Goal: Navigation & Orientation: Find specific page/section

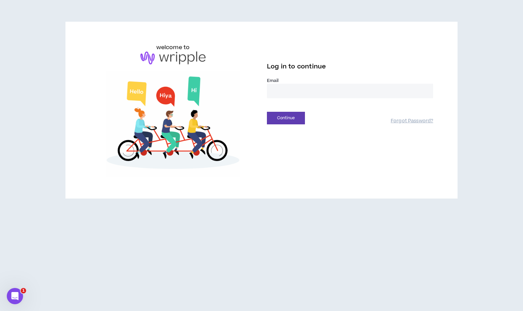
click at [276, 88] on input "email" at bounding box center [350, 91] width 166 height 15
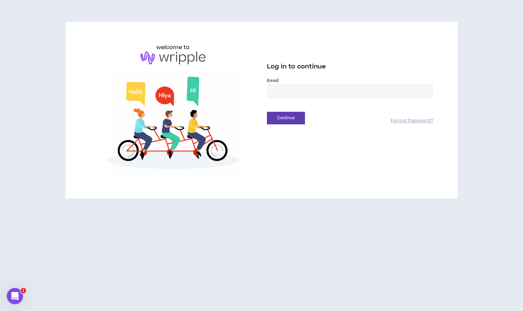
type input "**********"
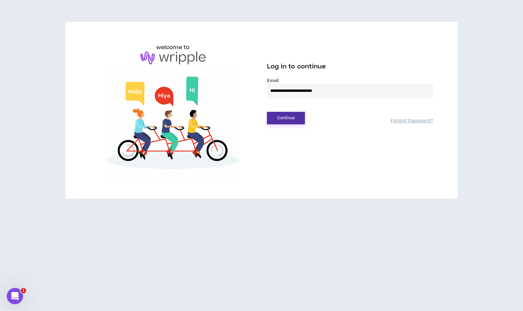
click at [286, 120] on button "Continue" at bounding box center [286, 118] width 38 height 13
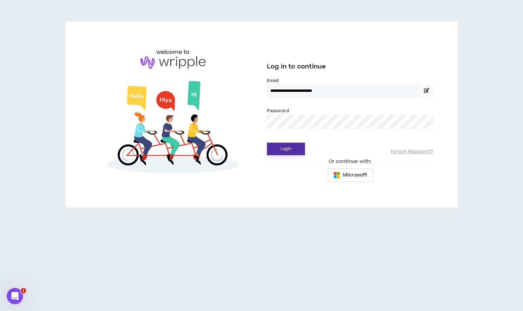
click at [289, 151] on button "Login" at bounding box center [286, 149] width 38 height 13
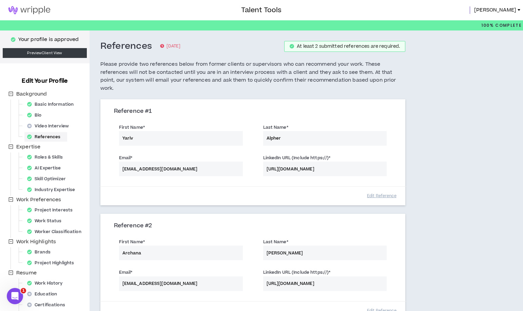
click at [32, 9] on img at bounding box center [29, 10] width 59 height 8
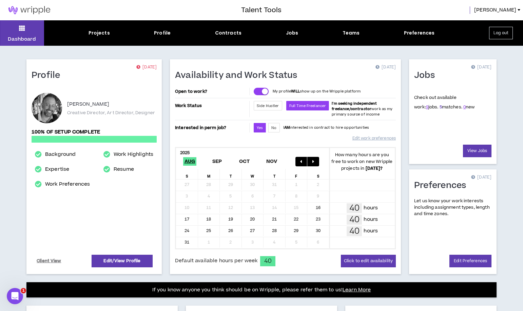
click at [439, 107] on link "5" at bounding box center [440, 107] width 2 height 6
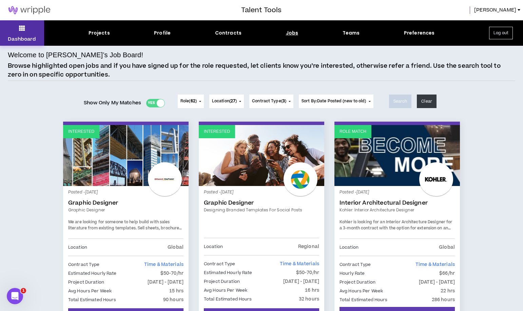
click at [23, 29] on icon at bounding box center [22, 27] width 6 height 9
